Goal: Task Accomplishment & Management: Use online tool/utility

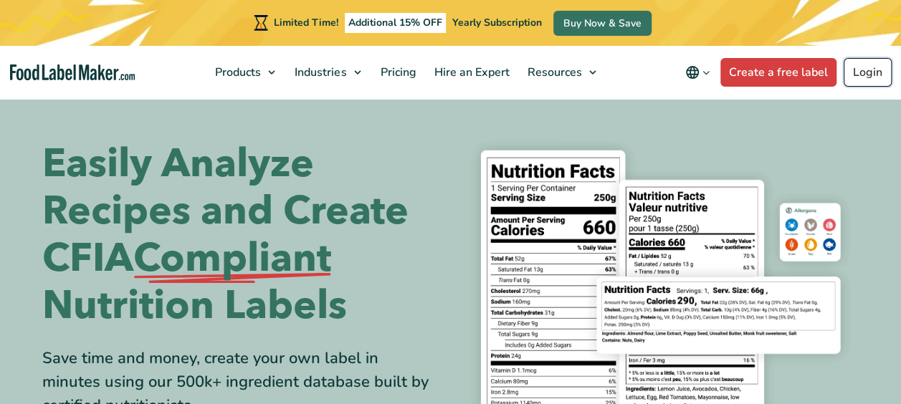
click at [870, 65] on link "Login" at bounding box center [868, 72] width 48 height 29
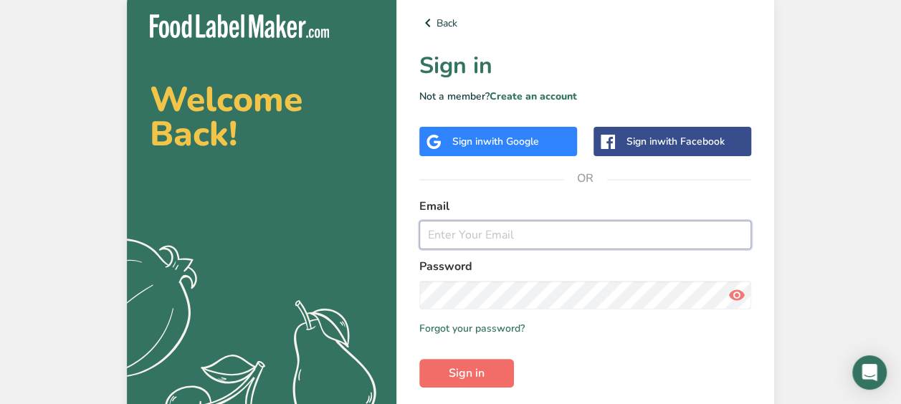
type input "Mpatel@summerfresh.com"
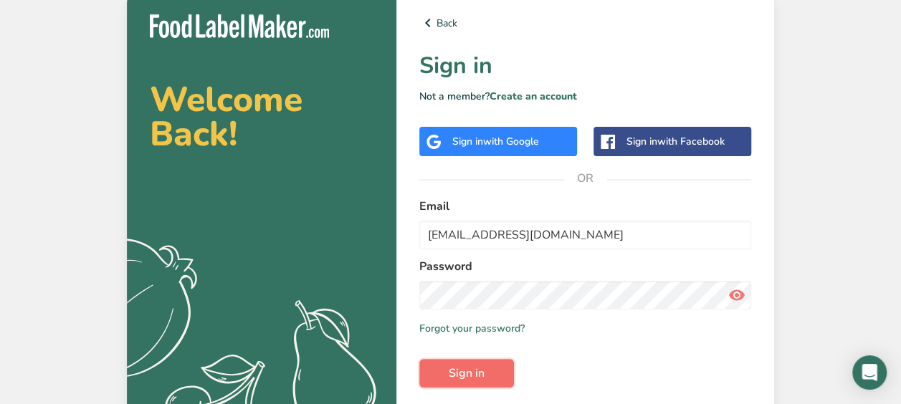
click at [468, 361] on button "Sign in" at bounding box center [466, 373] width 95 height 29
click at [468, 370] on span "Sign in" at bounding box center [467, 373] width 36 height 17
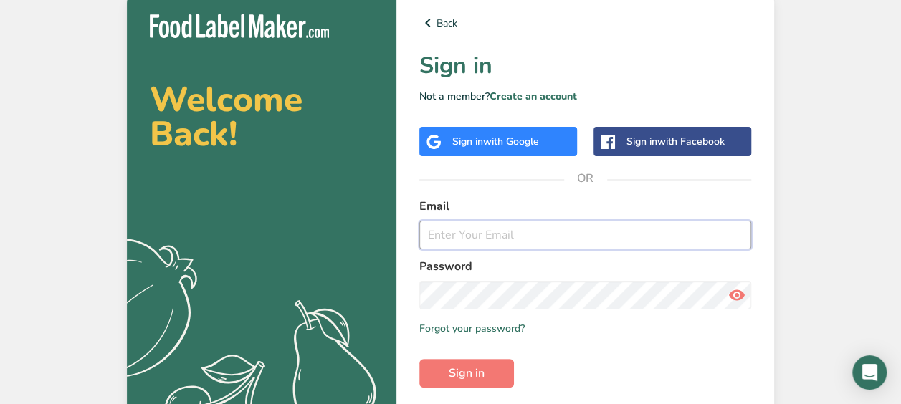
type input "Mpatel@summerfresh.com"
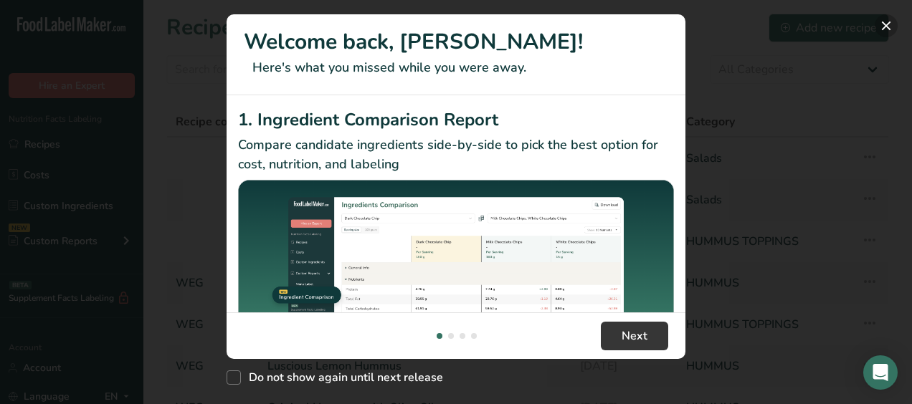
click at [883, 25] on button "New Features" at bounding box center [886, 25] width 23 height 23
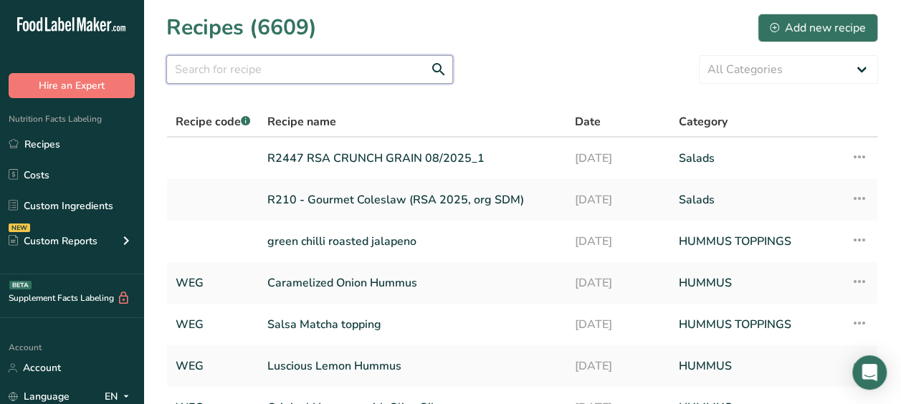
click at [232, 64] on input "text" at bounding box center [309, 69] width 287 height 29
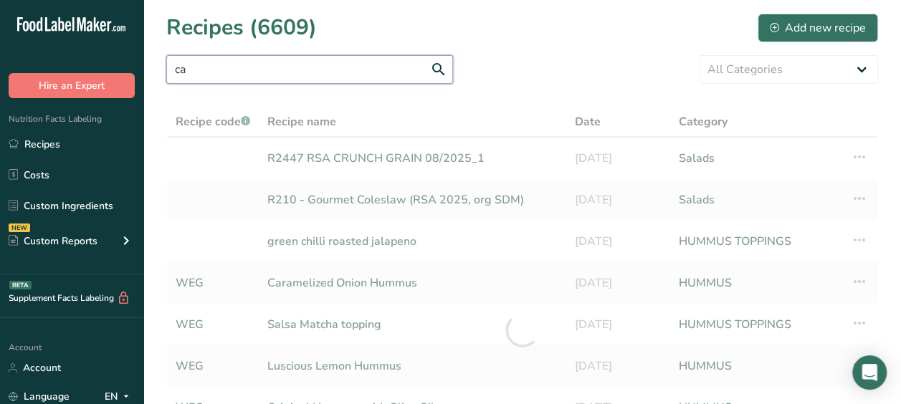
type input "c"
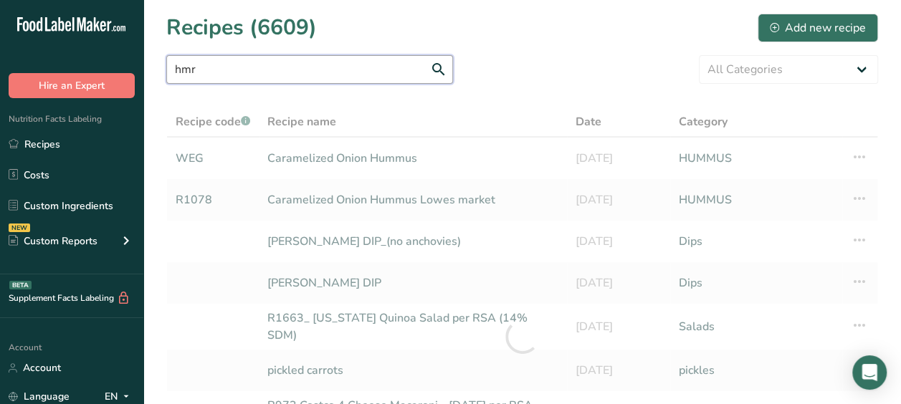
type input "hmr"
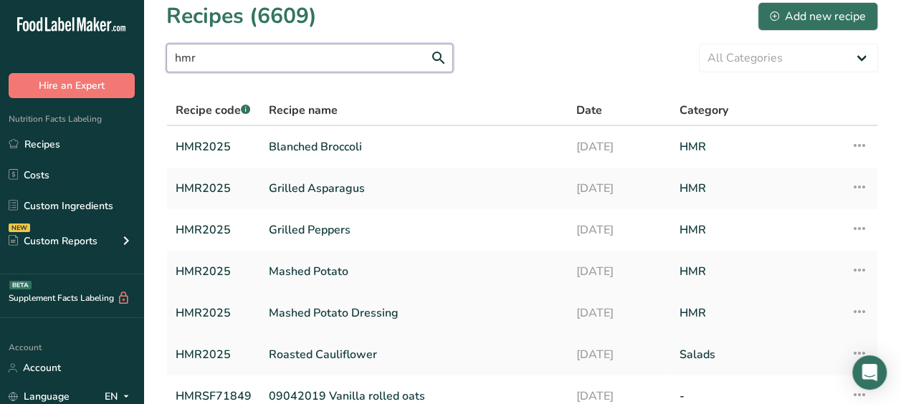
scroll to position [10, 0]
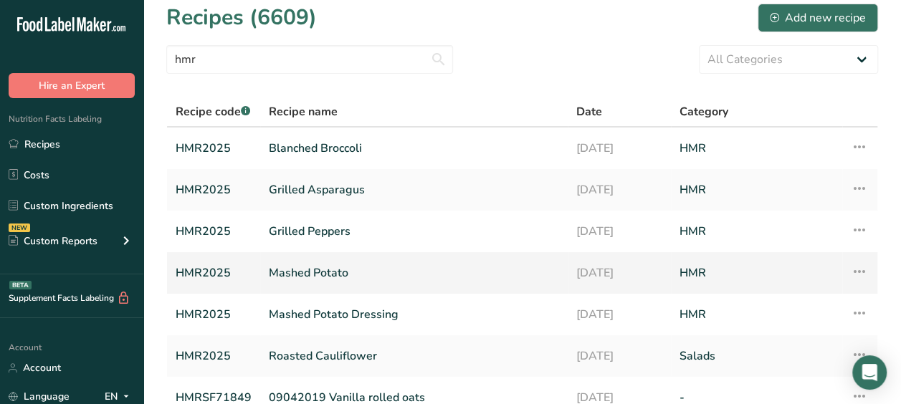
click at [324, 270] on link "Mashed Potato" at bounding box center [414, 273] width 290 height 30
